Goal: Find specific page/section: Find specific page/section

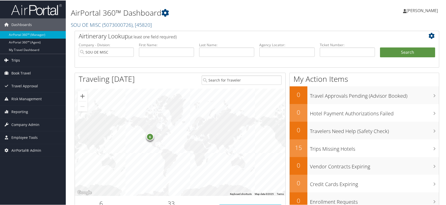
click at [25, 58] on link "Trips" at bounding box center [33, 60] width 66 height 13
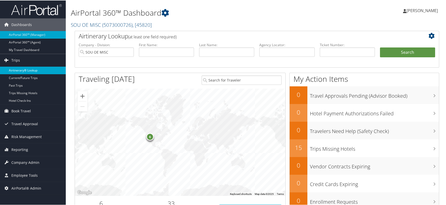
click at [23, 70] on link "Airtinerary® Lookup" at bounding box center [33, 70] width 66 height 8
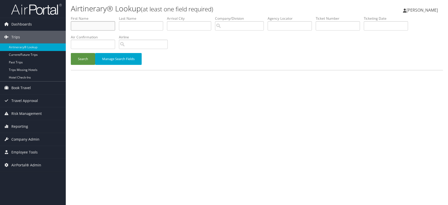
click at [90, 26] on input "text" at bounding box center [93, 25] width 44 height 9
type input "franco"
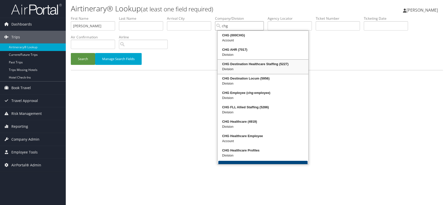
click at [250, 70] on div "Division" at bounding box center [262, 69] width 89 height 5
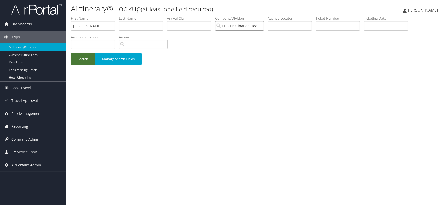
type input "CHG Destination Healthcare Staffing"
click at [81, 60] on button "Search" at bounding box center [83, 59] width 24 height 12
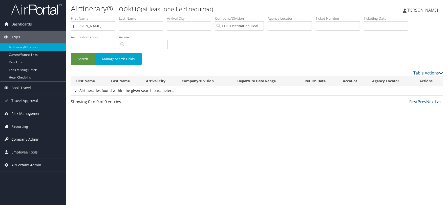
click at [25, 139] on span "Company Admin" at bounding box center [25, 139] width 28 height 13
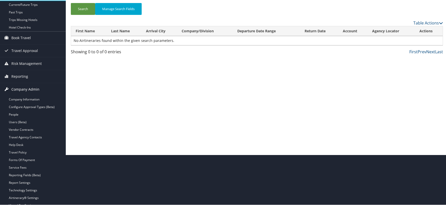
scroll to position [76, 0]
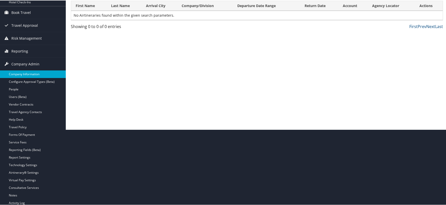
click at [20, 75] on link "Company Information" at bounding box center [33, 74] width 66 height 8
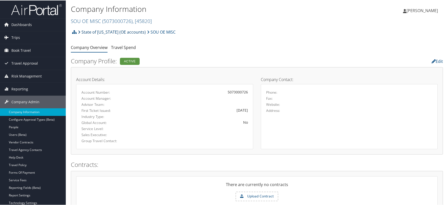
click at [95, 30] on link "State of [US_STATE] (OE accounts)" at bounding box center [112, 32] width 68 height 10
click at [99, 22] on link "SOU OE MISC ( 5073000726 ) , [ 45820 ]" at bounding box center [111, 20] width 81 height 7
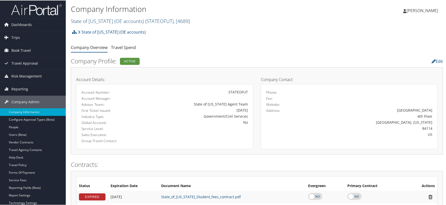
click at [90, 22] on link "State of [US_STATE] (OE accounts) ( STATEOFUT ) , [ 4689 ]" at bounding box center [130, 20] width 119 height 7
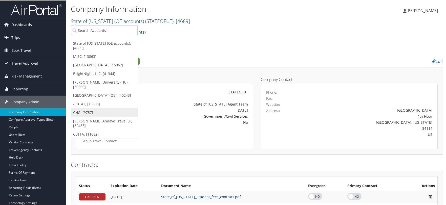
click at [81, 109] on link "CHG, [9757]" at bounding box center [104, 112] width 66 height 9
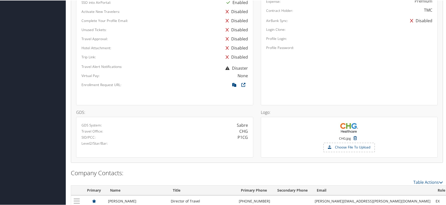
scroll to position [405, 0]
